Goal: Transaction & Acquisition: Book appointment/travel/reservation

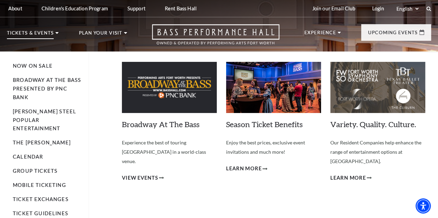
click at [54, 34] on p "Tickets & Events" at bounding box center [30, 35] width 47 height 8
click at [140, 174] on span "View Events" at bounding box center [140, 178] width 36 height 9
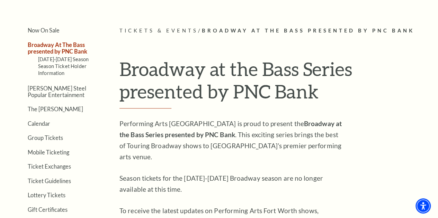
scroll to position [156, 0]
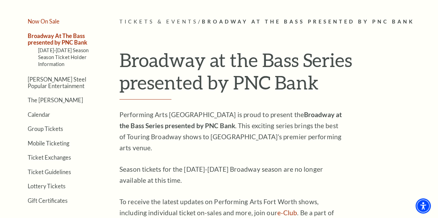
click at [44, 21] on link "Now On Sale" at bounding box center [44, 21] width 32 height 7
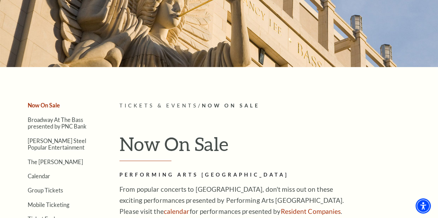
scroll to position [138, 0]
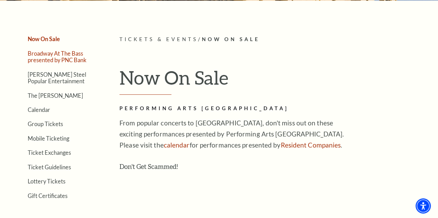
click at [45, 60] on link "Broadway At The Bass presented by PNC Bank" at bounding box center [57, 56] width 59 height 13
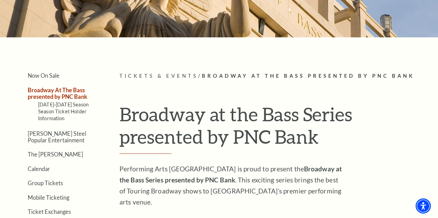
scroll to position [104, 0]
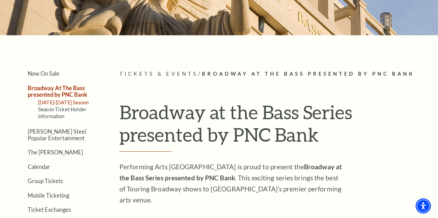
click at [62, 106] on link "2025-2026 Season" at bounding box center [63, 103] width 51 height 6
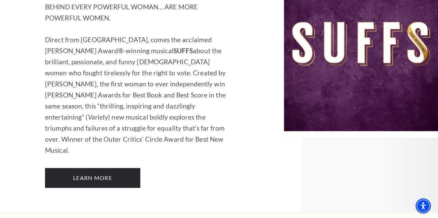
scroll to position [4601, 0]
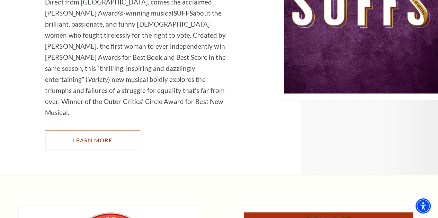
click at [85, 131] on link "Learn More" at bounding box center [92, 140] width 95 height 19
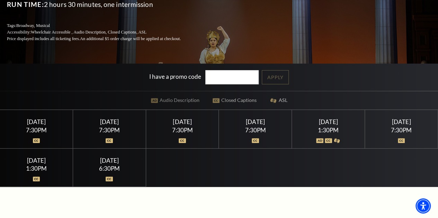
scroll to position [138, 0]
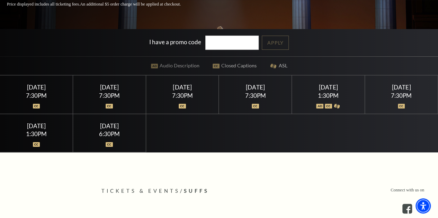
click at [37, 96] on div "7:30PM" at bounding box center [36, 96] width 56 height 6
click at [38, 105] on div at bounding box center [36, 102] width 56 height 7
click at [35, 114] on div "[DATE] 7:30PM" at bounding box center [36, 94] width 73 height 38
click at [30, 137] on div "1:30PM" at bounding box center [36, 134] width 56 height 6
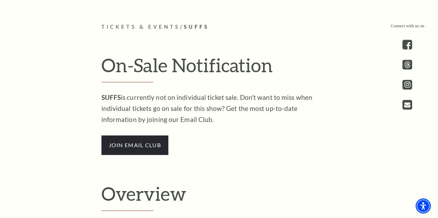
scroll to position [346, 0]
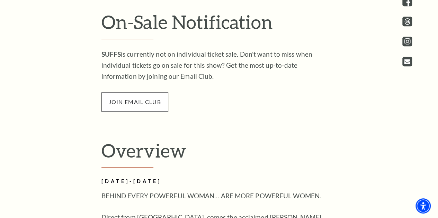
click at [134, 103] on span "join email club" at bounding box center [134, 101] width 67 height 19
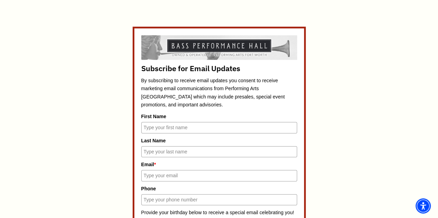
scroll to position [311, 0]
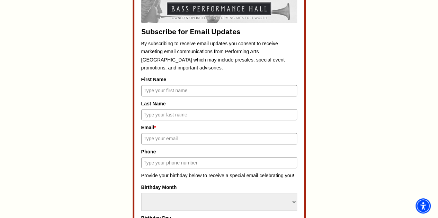
click at [178, 90] on input "First Name" at bounding box center [219, 90] width 156 height 11
type input "Kristin"
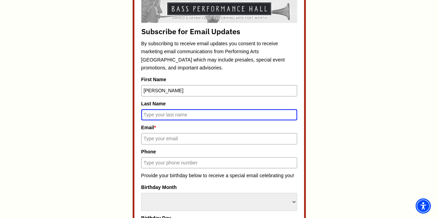
scroll to position [308, 0]
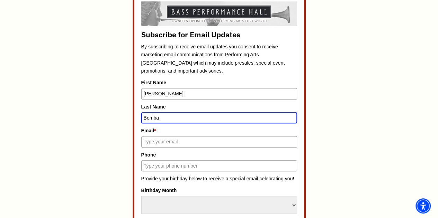
type input "Bomba"
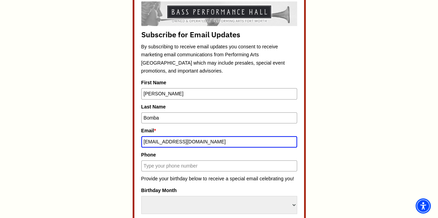
type input "kbomba@gmail.com"
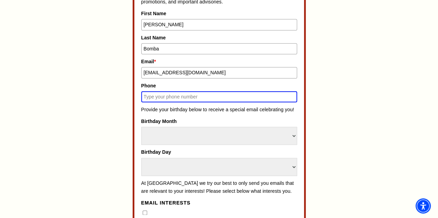
scroll to position [412, 0]
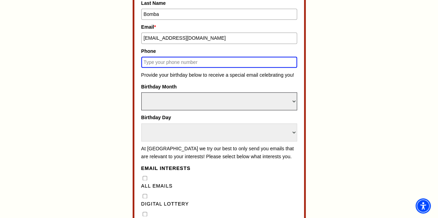
click at [178, 100] on select "Select Month January February March April May June July August September Octobe…" at bounding box center [219, 101] width 156 height 18
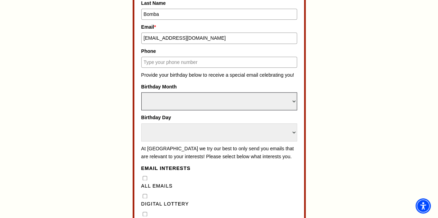
select select "August"
click at [141, 92] on select "Select Month January February March April May June July August September Octobe…" at bounding box center [219, 101] width 156 height 18
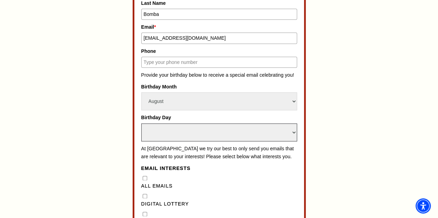
click at [181, 126] on select "Select Day 1 2 3 4 5 6 7 8 9 10 11 12 13 14 15 16 17 18 19 20 21 22 23 24" at bounding box center [219, 132] width 156 height 18
select select "3"
click at [141, 123] on select "Select Day 1 2 3 4 5 6 7 8 9 10 11 12 13 14 15 16 17 18 19 20 21 22 23 24" at bounding box center [219, 132] width 156 height 18
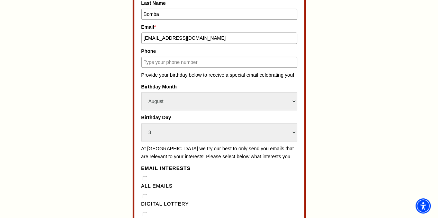
click at [173, 57] on input "Phone" at bounding box center [219, 62] width 156 height 11
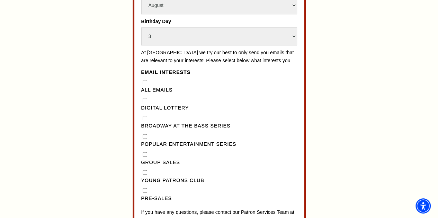
scroll to position [550, 0]
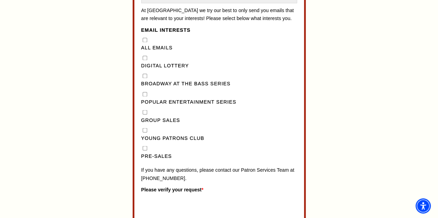
type input "9729837752"
click at [146, 42] on Emails"] "All Emails" at bounding box center [145, 40] width 4 height 4
checkbox Emails"] "true"
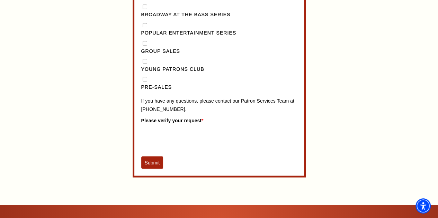
click at [153, 169] on button "Submit" at bounding box center [152, 162] width 22 height 12
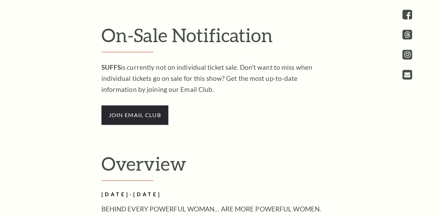
drag, startPoint x: 0, startPoint y: 0, endPoint x: 130, endPoint y: 66, distance: 145.9
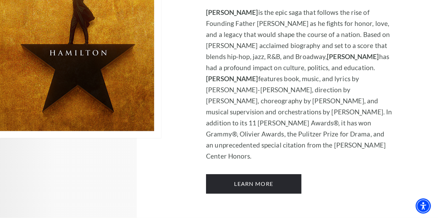
scroll to position [4255, 0]
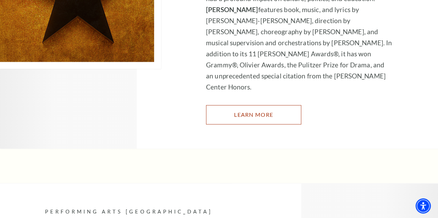
click at [244, 107] on link "Learn More" at bounding box center [253, 114] width 95 height 19
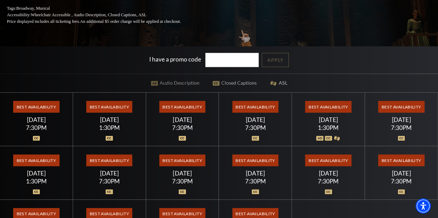
scroll to position [138, 0]
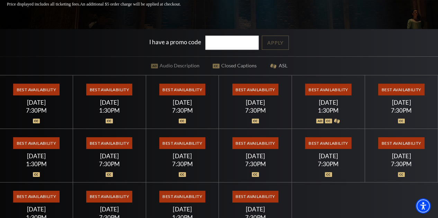
click at [259, 90] on span "Best Availability" at bounding box center [255, 90] width 46 height 12
click at [259, 119] on div at bounding box center [255, 117] width 56 height 7
click at [242, 143] on span "Best Availability" at bounding box center [255, 143] width 46 height 12
click at [135, 142] on div "Best Availability [DATE] 7:30PM" at bounding box center [109, 156] width 73 height 54
click at [125, 143] on span "Best Availability" at bounding box center [109, 143] width 46 height 12
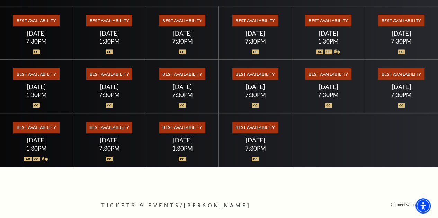
click at [119, 148] on div "7:30PM" at bounding box center [109, 149] width 56 height 6
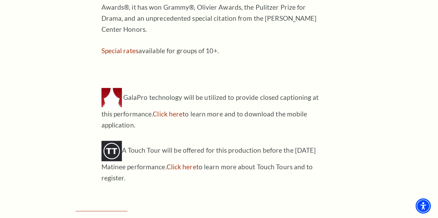
scroll to position [761, 0]
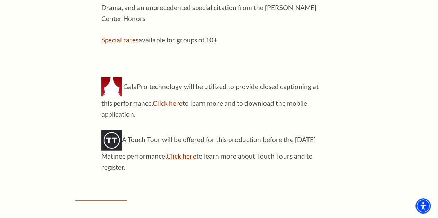
click at [196, 152] on link "Click here" at bounding box center [181, 156] width 30 height 8
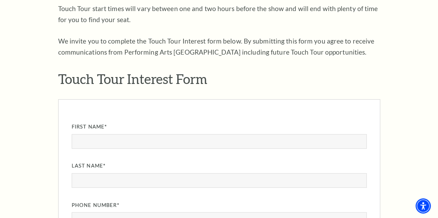
scroll to position [484, 0]
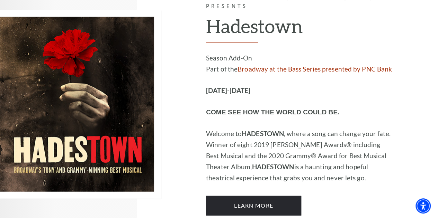
scroll to position [3528, 0]
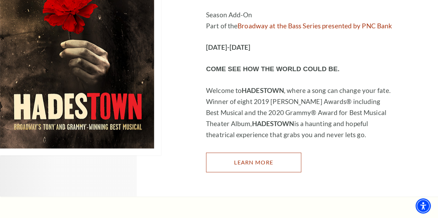
click at [257, 164] on link "Learn More" at bounding box center [253, 162] width 95 height 19
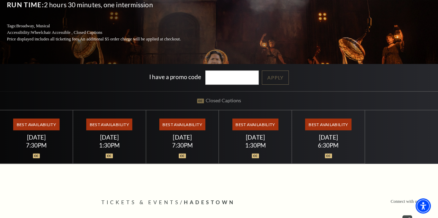
scroll to position [138, 0]
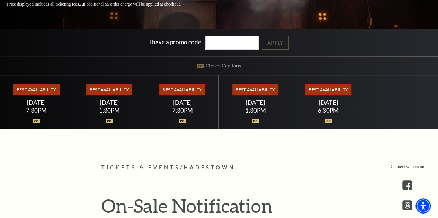
click at [91, 94] on span "Best Availability" at bounding box center [109, 90] width 46 height 12
drag, startPoint x: 107, startPoint y: 109, endPoint x: 110, endPoint y: 113, distance: 4.4
click at [107, 110] on div "1:30PM" at bounding box center [109, 111] width 56 height 6
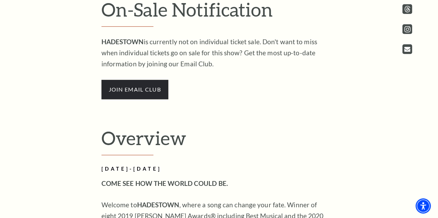
scroll to position [346, 0]
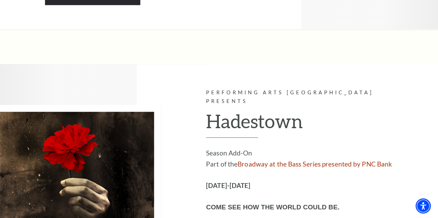
scroll to position [3494, 0]
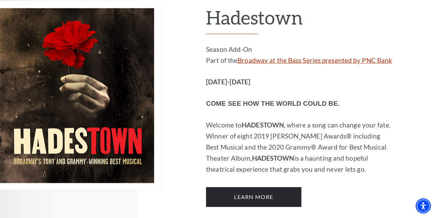
click at [267, 56] on link "Broadway at the Bass Series presented by PNC Bank" at bounding box center [314, 60] width 154 height 8
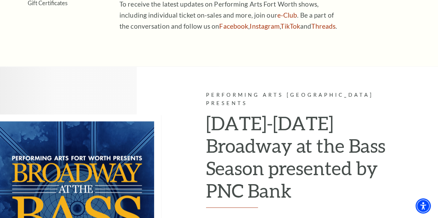
scroll to position [294, 0]
